Goal: Transaction & Acquisition: Subscribe to service/newsletter

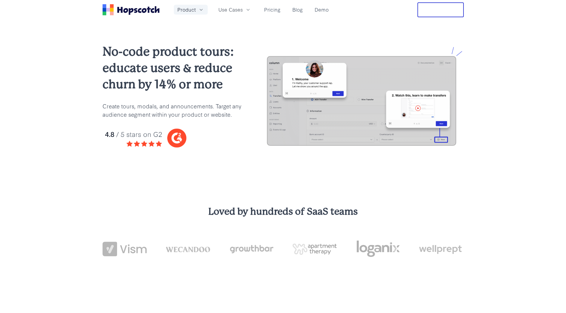
click at [198, 11] on icon "button" at bounding box center [201, 10] width 6 height 6
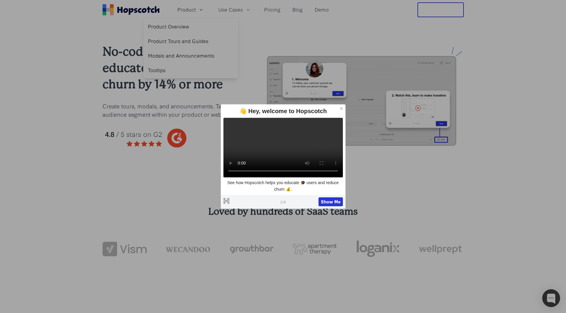
click at [342, 106] on icon at bounding box center [341, 108] width 4 height 4
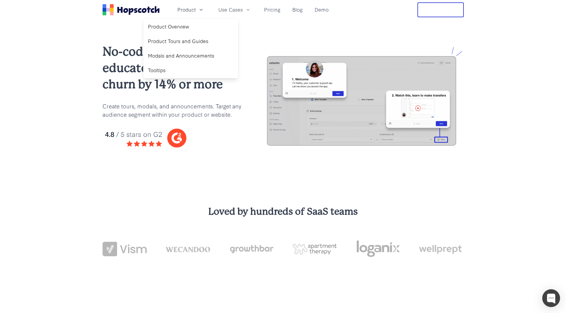
click at [266, 4] on div "Product Product Overview Product Tours and Guides Modals and Announcements Tool…" at bounding box center [216, 9] width 228 height 15
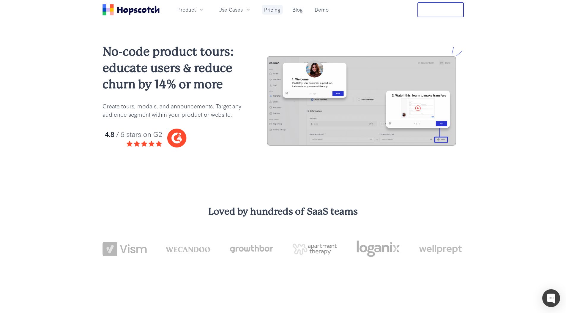
click at [265, 8] on link "Pricing" at bounding box center [272, 10] width 21 height 10
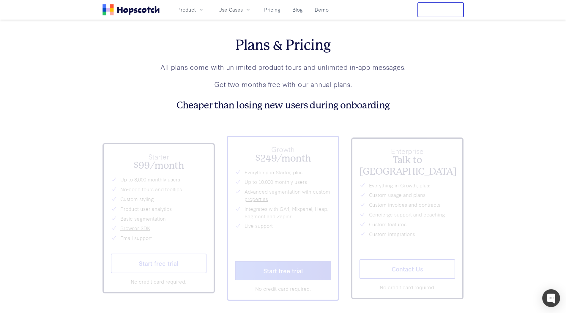
scroll to position [2146, 0]
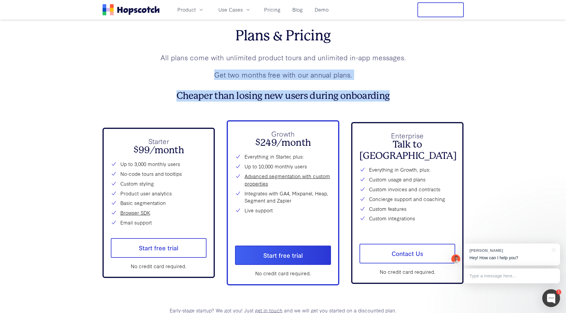
drag, startPoint x: 173, startPoint y: 77, endPoint x: 436, endPoint y: 91, distance: 263.8
click at [436, 91] on div "Plans & Pricing All plans come with unlimited product tours and unlimited in-ap…" at bounding box center [282, 64] width 361 height 74
click at [436, 91] on h3 "Cheaper than losing new users during onboarding" at bounding box center [282, 95] width 361 height 11
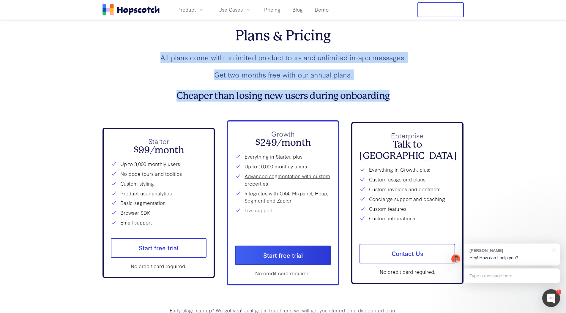
drag, startPoint x: 443, startPoint y: 92, endPoint x: 164, endPoint y: 50, distance: 281.9
click at [164, 50] on div "Plans & Pricing All plans come with unlimited product tours and unlimited in-ap…" at bounding box center [282, 64] width 361 height 74
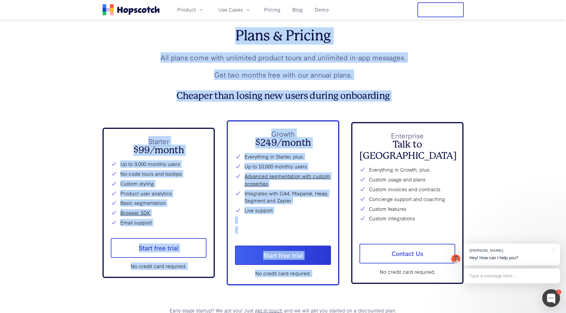
drag, startPoint x: 190, startPoint y: 40, endPoint x: 421, endPoint y: 110, distance: 241.2
click at [421, 110] on div "Plans & Pricing All plans come with unlimited product tours and unlimited in-ap…" at bounding box center [282, 170] width 361 height 287
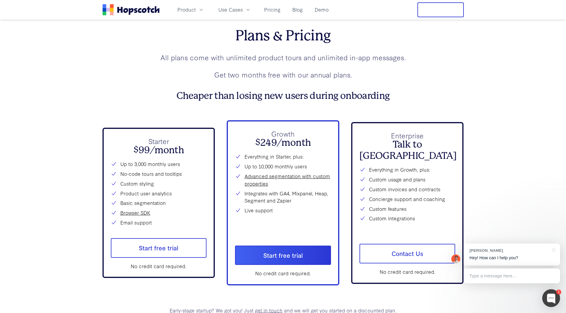
click at [419, 92] on h3 "Cheaper than losing new users during onboarding" at bounding box center [282, 95] width 361 height 11
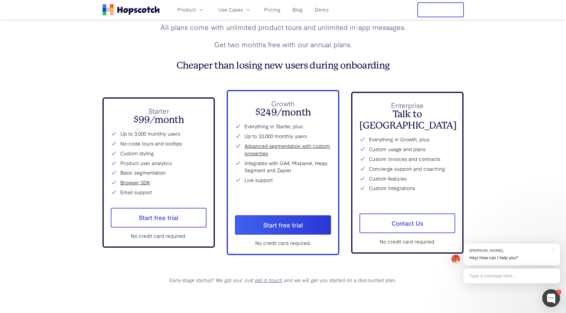
scroll to position [2177, 0]
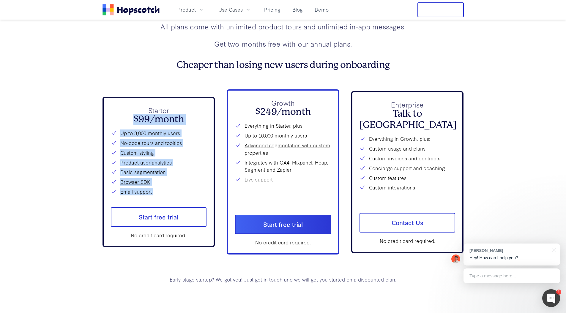
drag, startPoint x: 110, startPoint y: 124, endPoint x: 165, endPoint y: 195, distance: 89.8
click at [165, 195] on div "Starter $99/month Up to 3,000 monthly users No-code tours and tooltips Custom s…" at bounding box center [158, 172] width 113 height 151
click at [165, 194] on li "Email support" at bounding box center [159, 191] width 96 height 7
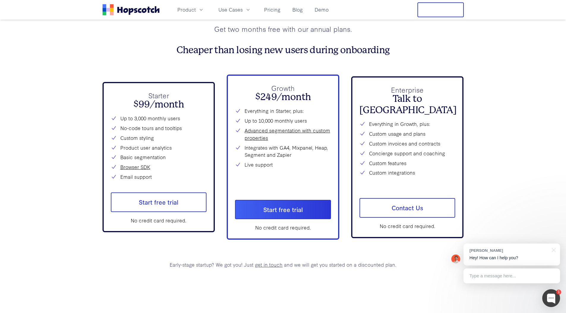
scroll to position [2264, 0]
